Goal: Transaction & Acquisition: Obtain resource

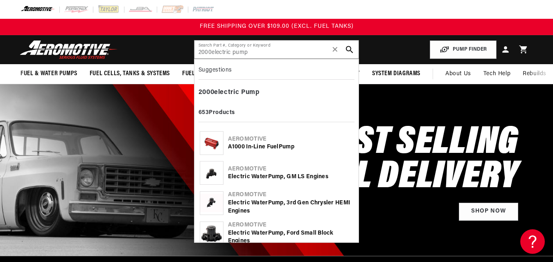
type input "2000electric pump"
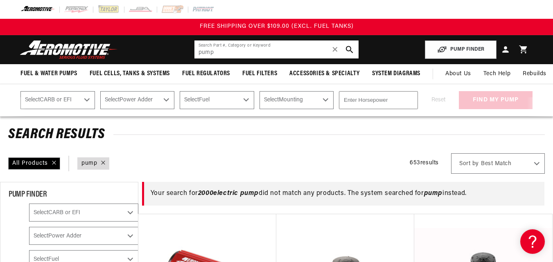
click at [198, 54] on input "pump" at bounding box center [276, 49] width 164 height 18
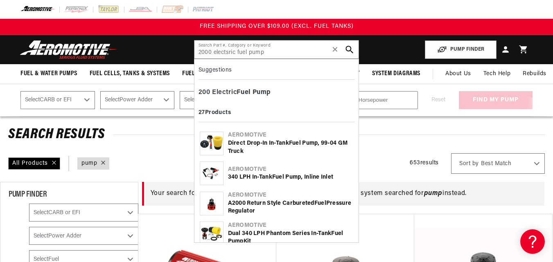
click at [346, 48] on use "search button" at bounding box center [350, 50] width 8 height 8
type input "2000 Electric fuel pump"
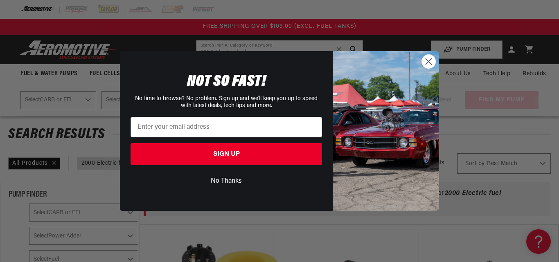
click at [429, 60] on circle "Close dialog" at bounding box center [428, 61] width 13 height 13
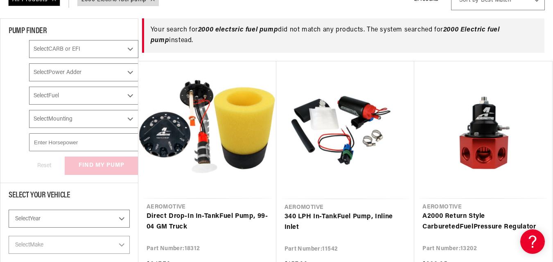
scroll to position [180, 0]
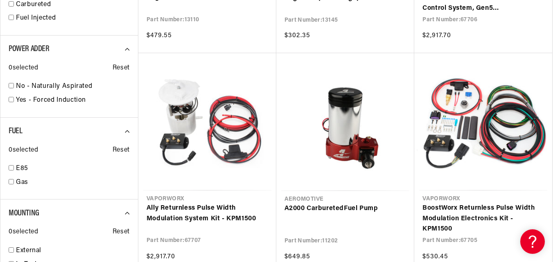
scroll to position [1014, 0]
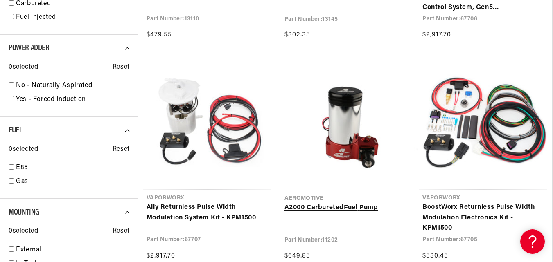
click at [338, 203] on link "A2000 Carbureted Fuel Pump" at bounding box center [345, 208] width 122 height 11
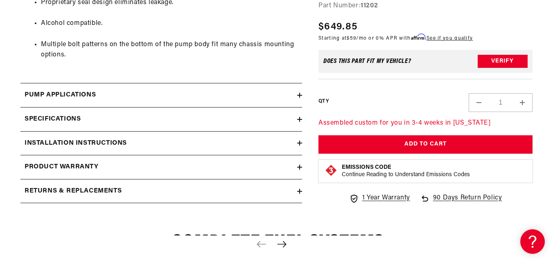
scroll to position [622, 0]
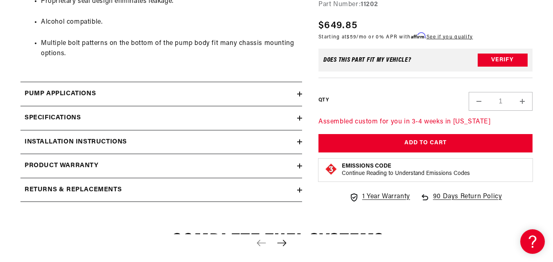
click at [102, 138] on h2 "Installation Instructions" at bounding box center [76, 142] width 102 height 11
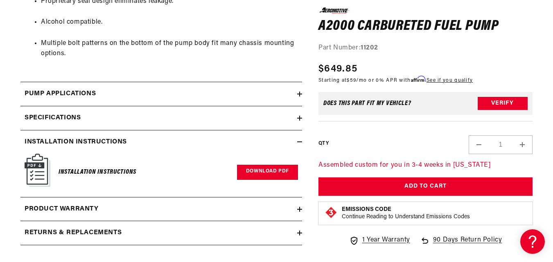
click at [272, 168] on link "Download PDF" at bounding box center [267, 172] width 61 height 15
